Goal: Information Seeking & Learning: Learn about a topic

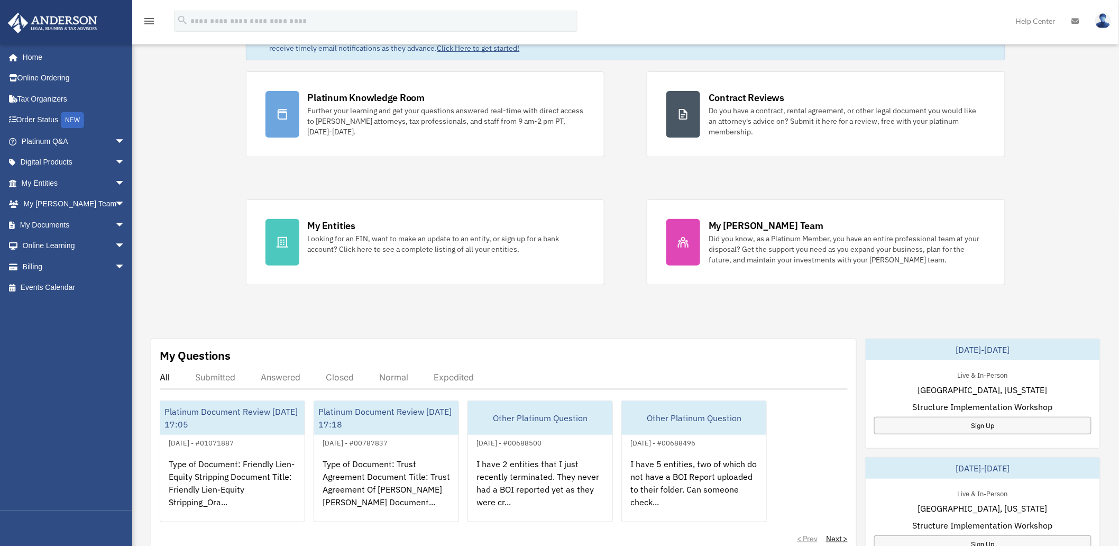
scroll to position [117, 0]
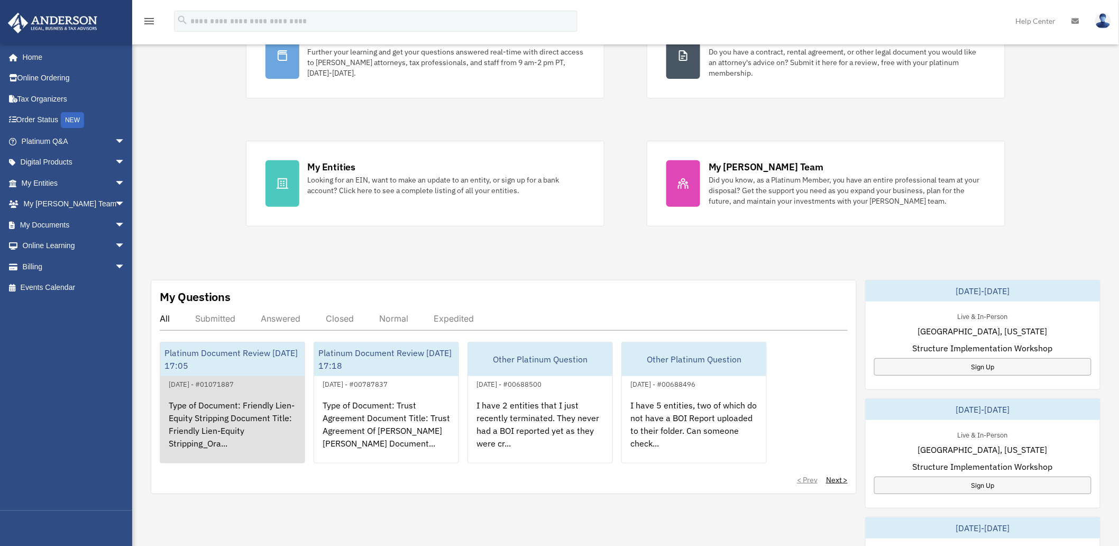
click at [208, 398] on div "Type of Document: Friendly Lien-Equity Stripping Document Title: Friendly Lien-…" at bounding box center [232, 431] width 144 height 83
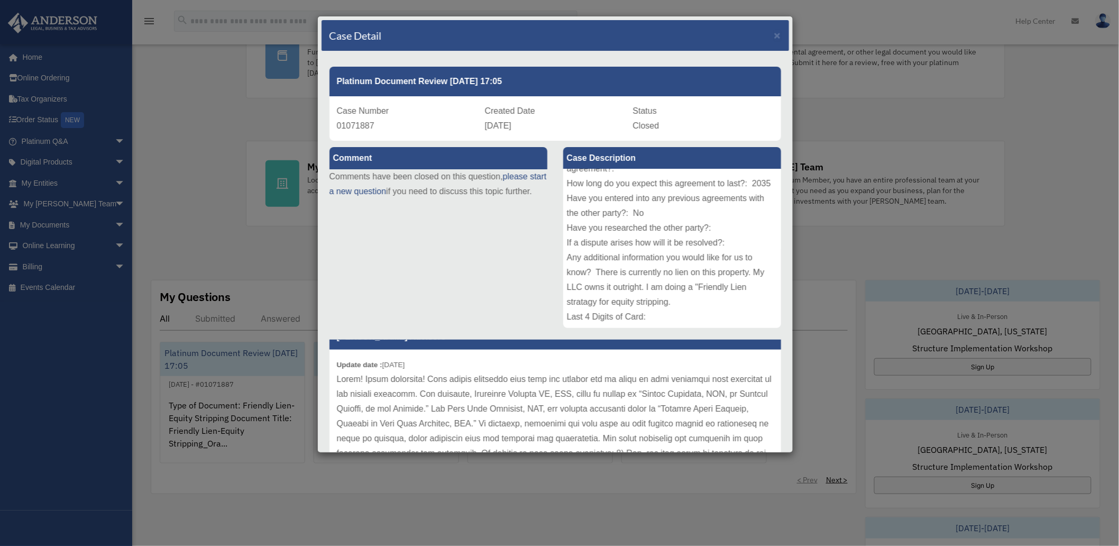
scroll to position [24, 0]
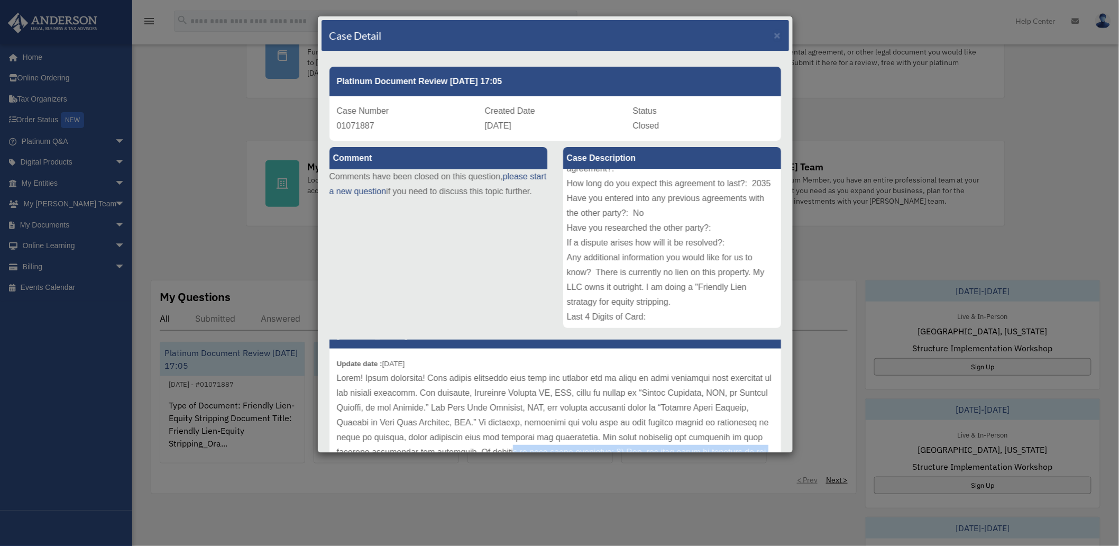
drag, startPoint x: 618, startPoint y: 452, endPoint x: 630, endPoint y: 540, distance: 88.7
click at [630, 540] on div "Case Detail × Platinum Document Review [DATE] 17:05 Case Number 01071887 Create…" at bounding box center [559, 273] width 1119 height 546
click at [603, 522] on div "Case Detail × Platinum Document Review [DATE] 17:05 Case Number 01071887 Create…" at bounding box center [559, 273] width 1119 height 546
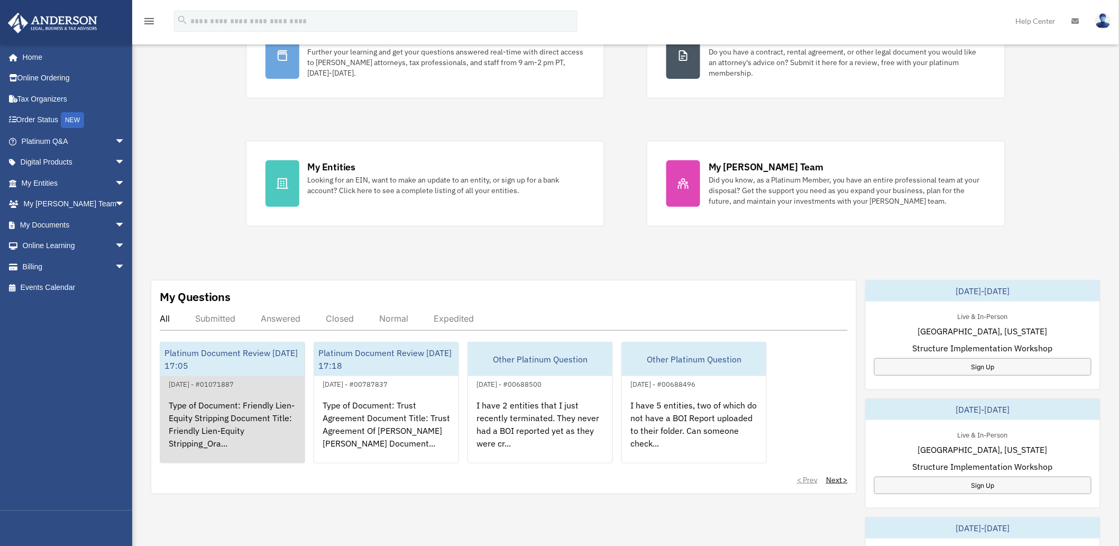
click at [236, 394] on div "Type of Document: Friendly Lien-Equity Stripping Document Title: Friendly Lien-…" at bounding box center [232, 431] width 144 height 83
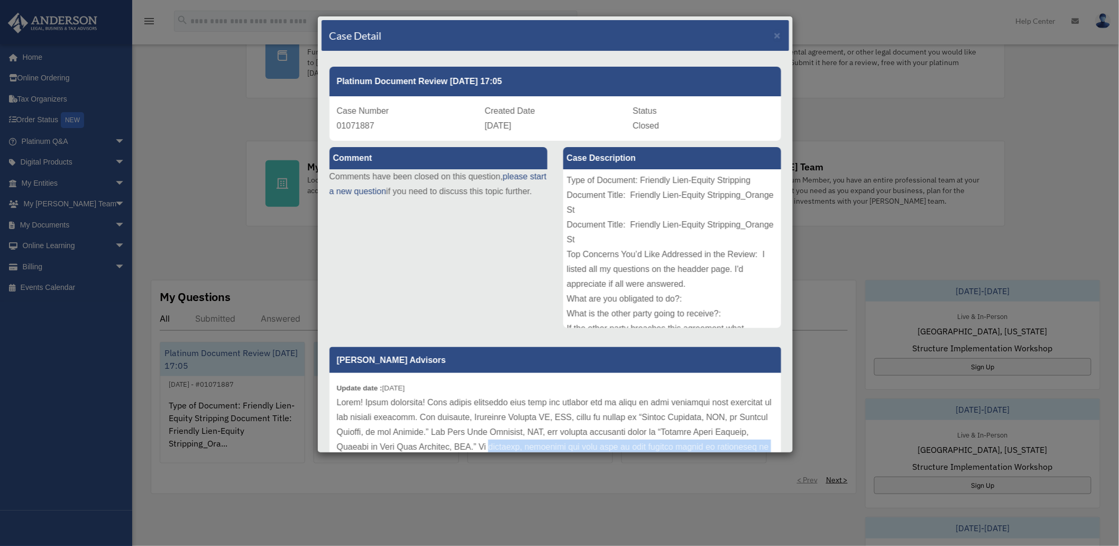
scroll to position [131, 0]
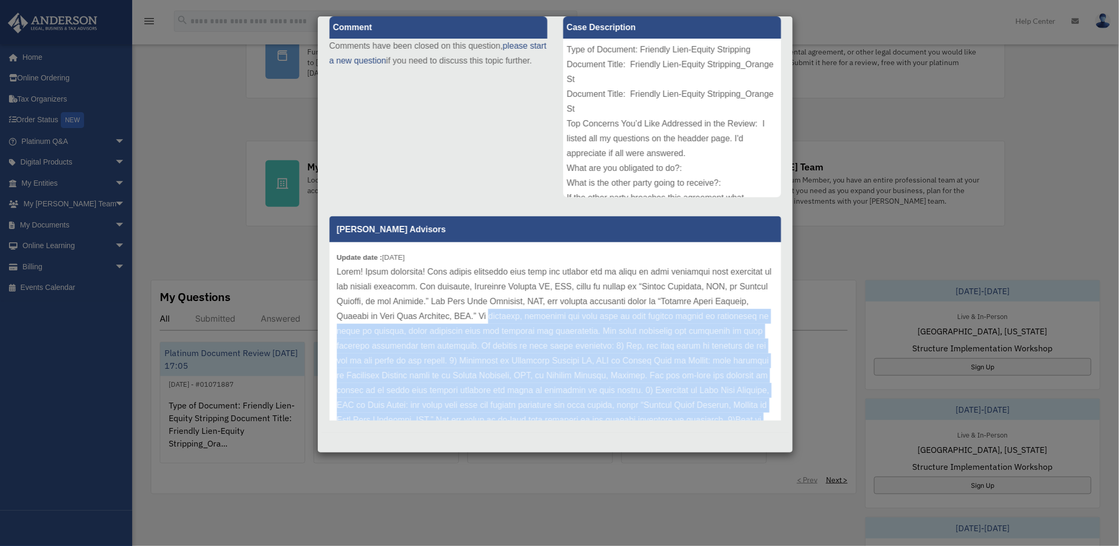
drag, startPoint x: 594, startPoint y: 450, endPoint x: 595, endPoint y: 478, distance: 28.6
click at [595, 478] on div "Case Detail × Platinum Document Review [DATE] 17:05 Case Number 01071887 Create…" at bounding box center [559, 273] width 1119 height 546
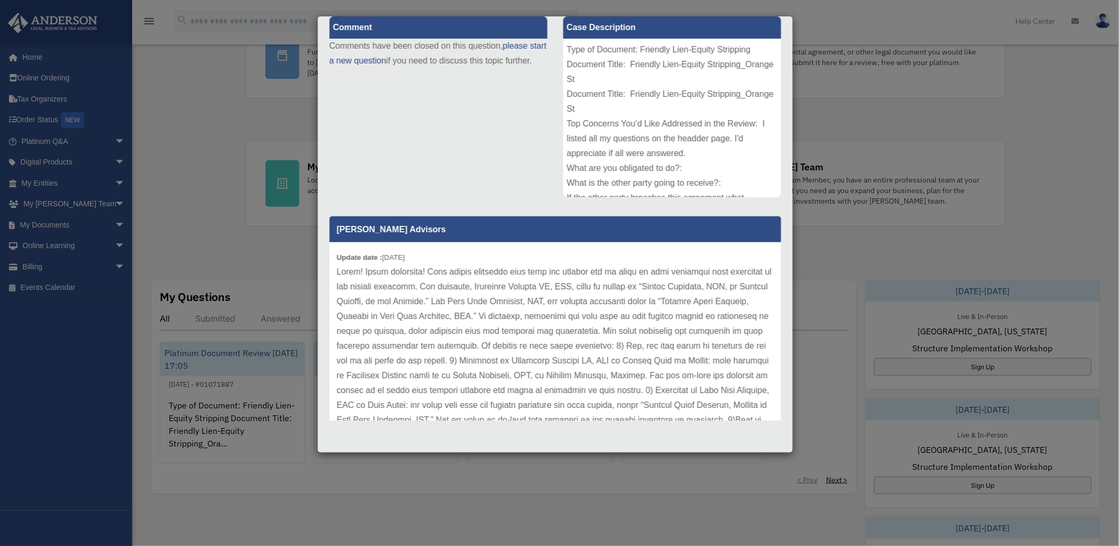
click at [763, 294] on div "[PERSON_NAME] Advisors Update date : [DATE]" at bounding box center [556, 443] width 452 height 455
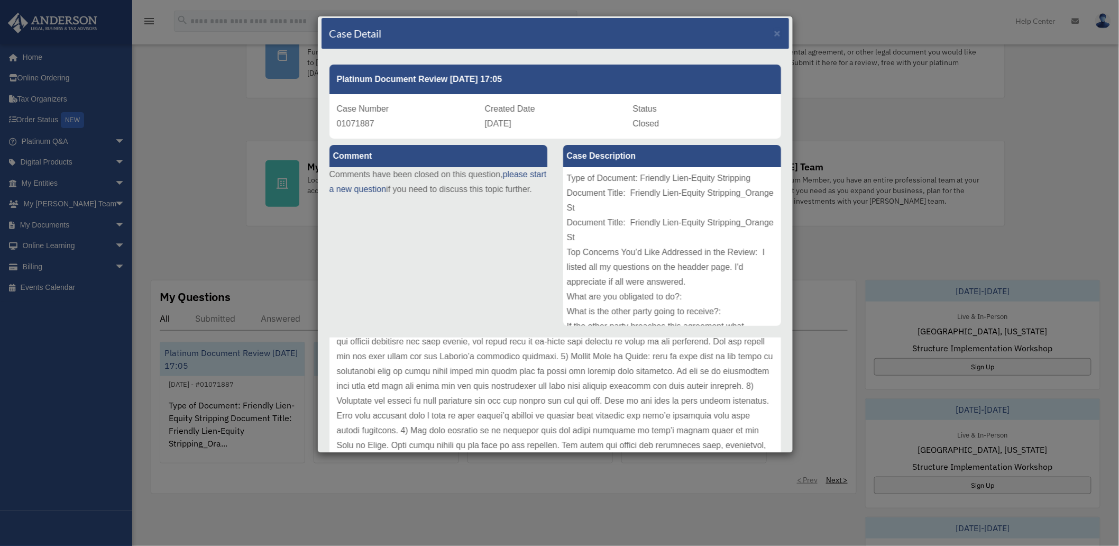
scroll to position [0, 0]
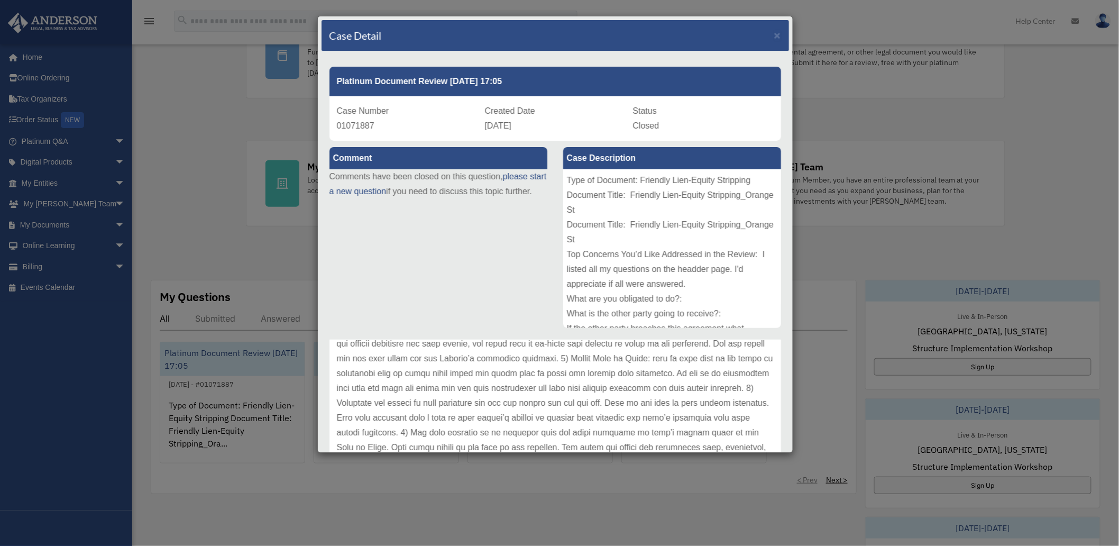
click at [881, 69] on div "Case Detail × Platinum Document Review [DATE] 17:05 Case Number 01071887 Create…" at bounding box center [559, 273] width 1119 height 546
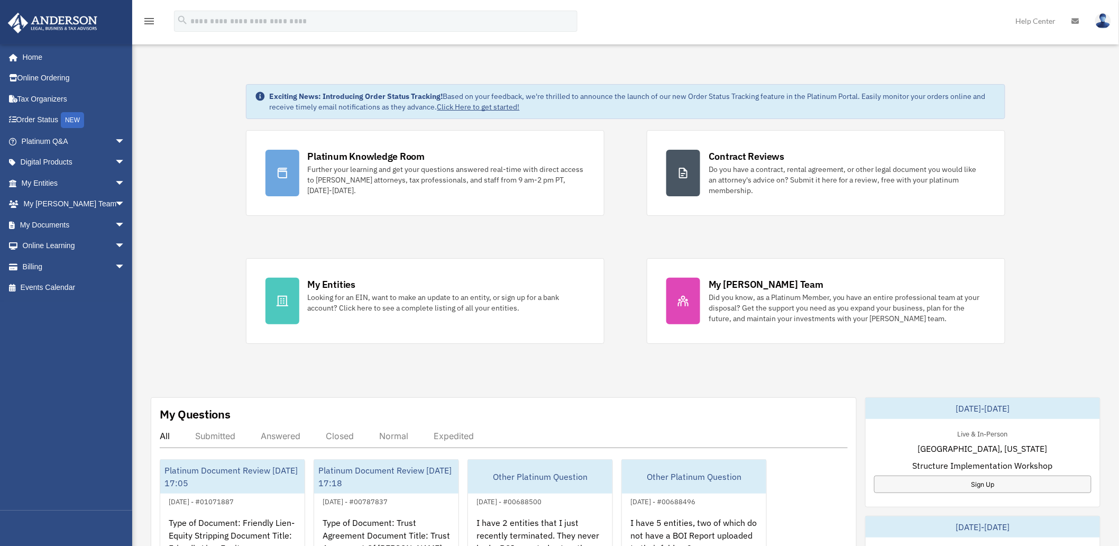
click at [1106, 17] on img at bounding box center [1104, 20] width 16 height 15
click at [914, 93] on link "Logout" at bounding box center [945, 92] width 106 height 22
